Goal: Navigation & Orientation: Understand site structure

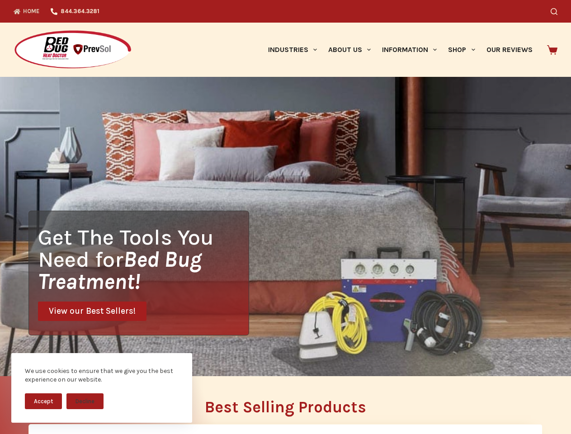
click at [285, 217] on div "Get The Tools You Need for Bed Bug Treatment! View our Best Sellers!" at bounding box center [285, 226] width 571 height 299
click at [43, 401] on button "Accept" at bounding box center [43, 401] width 37 height 16
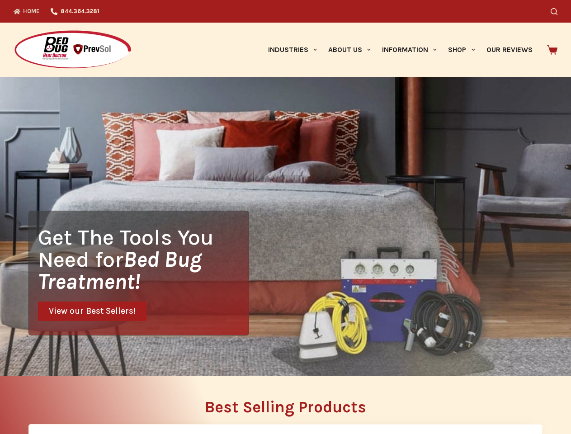
click at [85, 401] on h2 "Best Selling Products" at bounding box center [285, 407] width 514 height 16
click at [558, 11] on icon "Search" at bounding box center [554, 11] width 7 height 7
click at [296, 50] on link "Industries" at bounding box center [292, 50] width 60 height 54
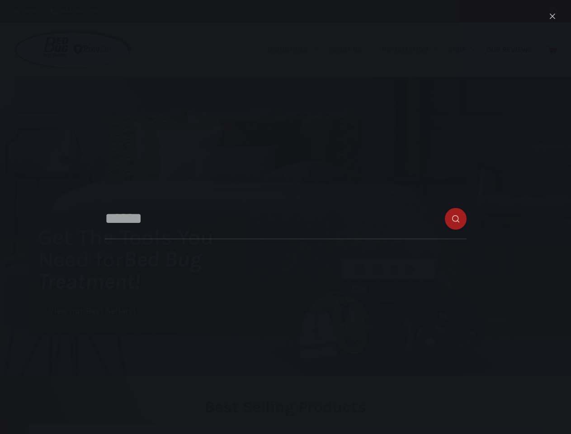
click at [353, 50] on link "About Us" at bounding box center [349, 50] width 54 height 54
click at [413, 50] on link "Information" at bounding box center [410, 50] width 66 height 54
click at [465, 50] on link "Shop" at bounding box center [462, 50] width 38 height 54
